Goal: Information Seeking & Learning: Learn about a topic

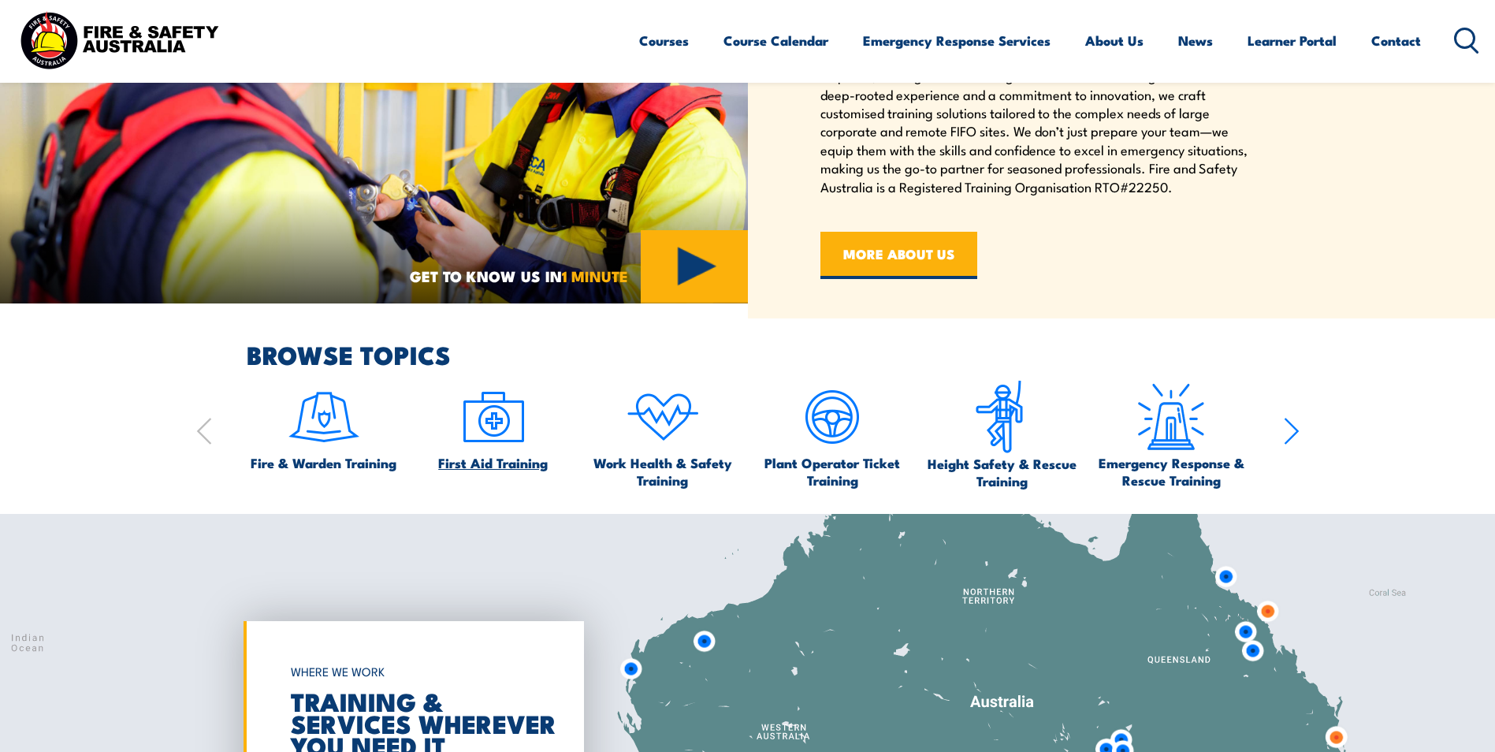
click at [492, 427] on img at bounding box center [493, 417] width 74 height 74
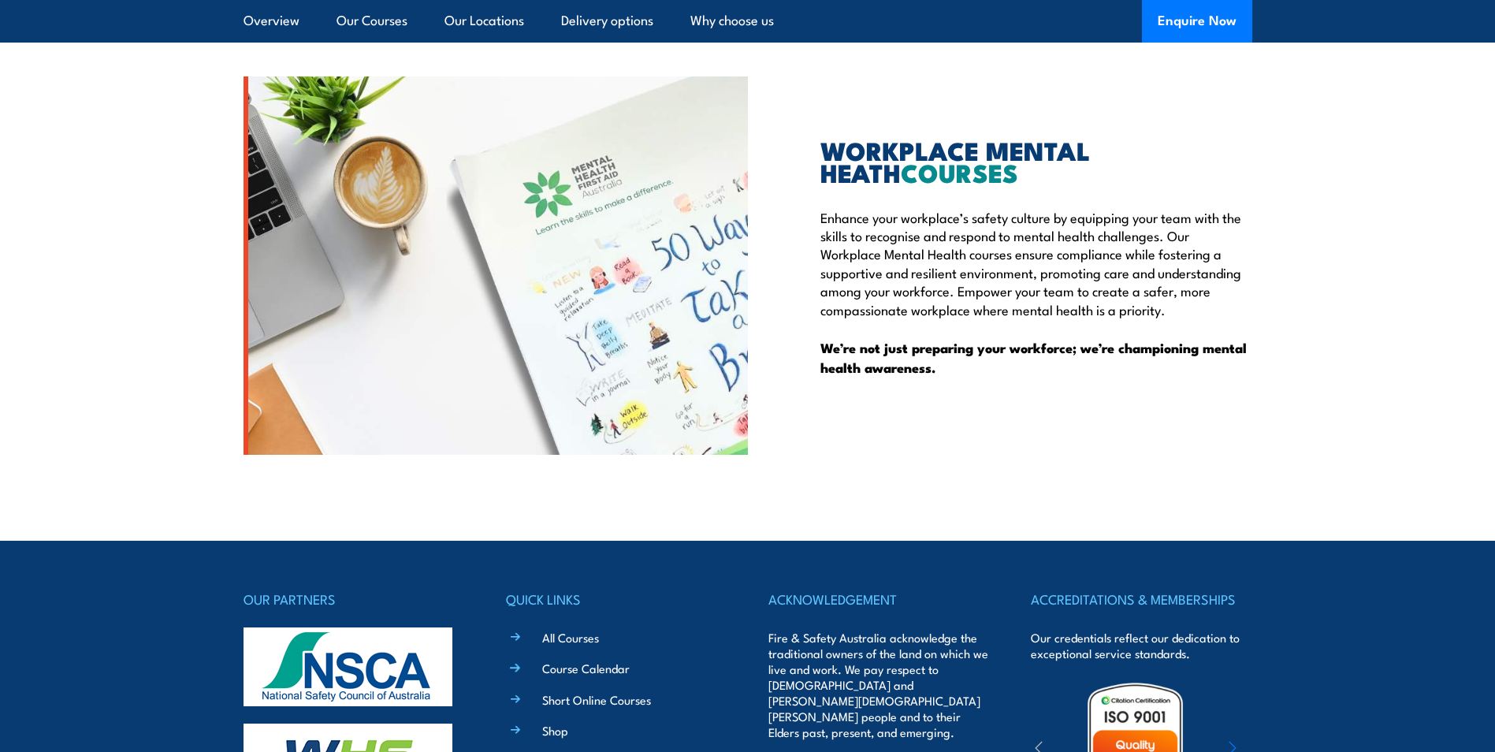
scroll to position [4202, 0]
